Goal: Transaction & Acquisition: Purchase product/service

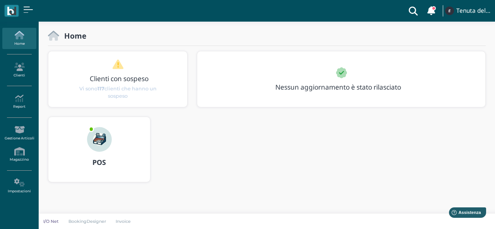
click at [104, 144] on img at bounding box center [99, 139] width 25 height 25
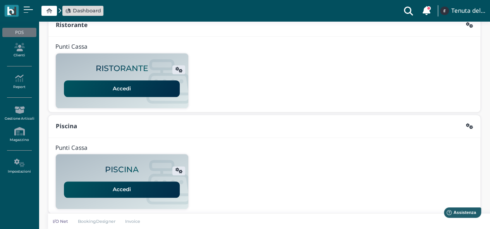
scroll to position [198, 0]
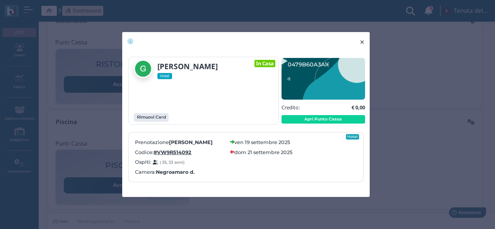
click at [358, 38] on button "× close" at bounding box center [362, 42] width 16 height 20
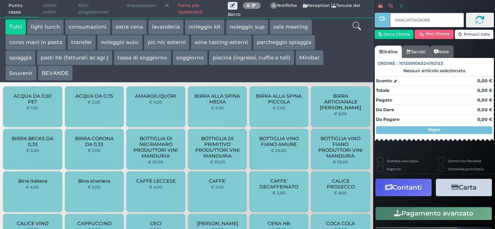
type input "04ACA70A3A1690"
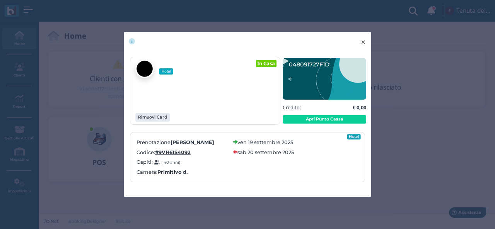
click at [363, 44] on span "×" at bounding box center [364, 42] width 6 height 10
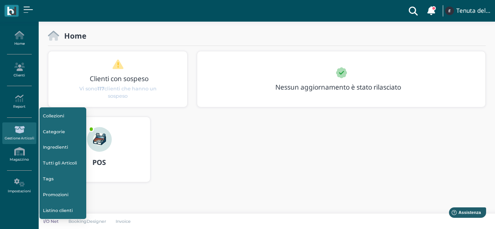
click at [113, 140] on div at bounding box center [99, 134] width 37 height 35
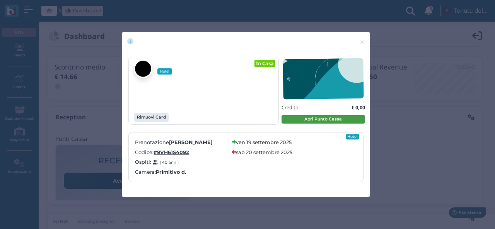
click at [319, 116] on button "Apri Punto Cassa" at bounding box center [324, 119] width 84 height 9
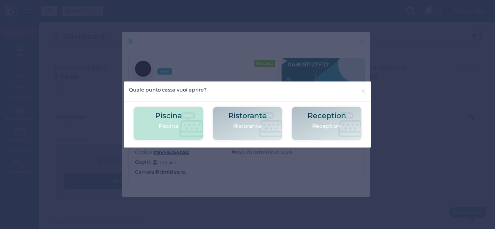
click at [187, 126] on icon at bounding box center [192, 125] width 25 height 25
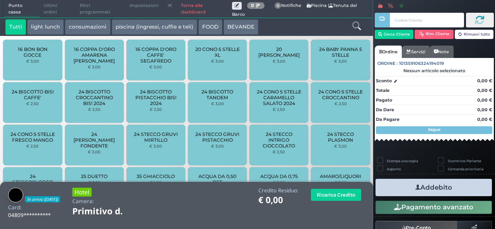
click at [158, 27] on button "piscina (ingressi, cuffie e teli)" at bounding box center [155, 26] width 86 height 15
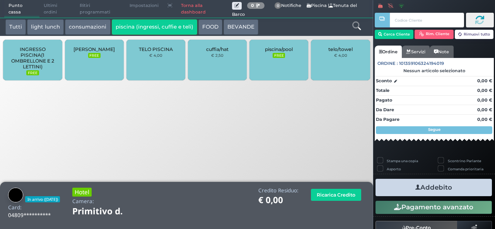
click at [151, 59] on div "TELO PISCINA € 4,00" at bounding box center [156, 60] width 59 height 41
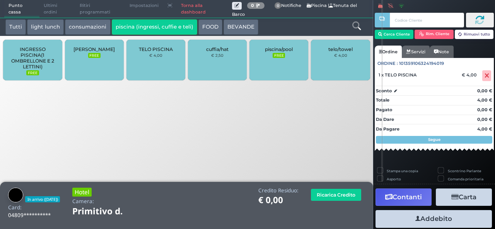
click at [420, 221] on button "Addebito" at bounding box center [434, 219] width 116 height 17
